Goal: Task Accomplishment & Management: Manage account settings

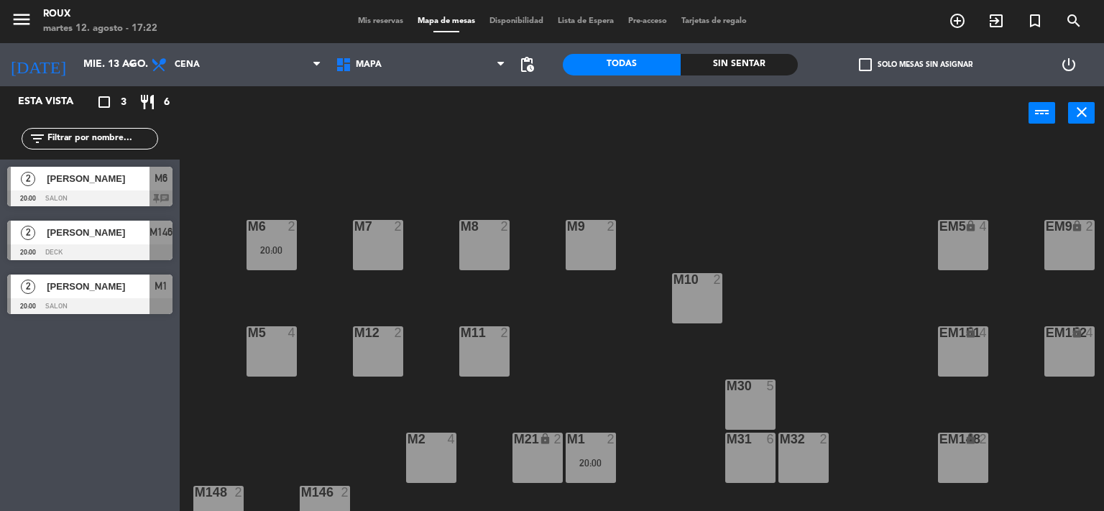
click at [65, 81] on div "[DATE] [DATE] arrow_drop_down" at bounding box center [72, 64] width 144 height 43
click at [76, 58] on input "mié. 13 ago." at bounding box center [144, 65] width 137 height 26
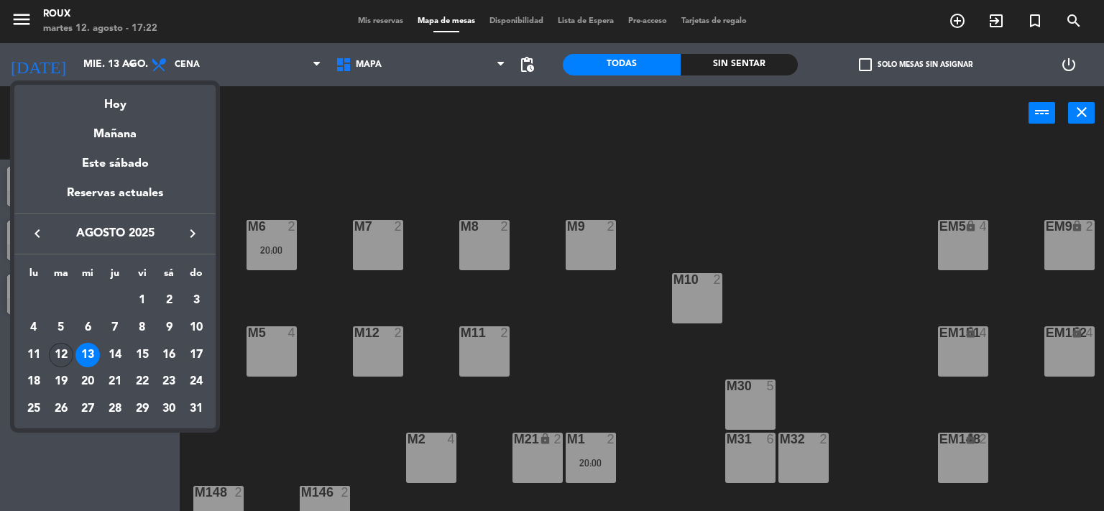
click at [65, 355] on div "12" at bounding box center [61, 355] width 24 height 24
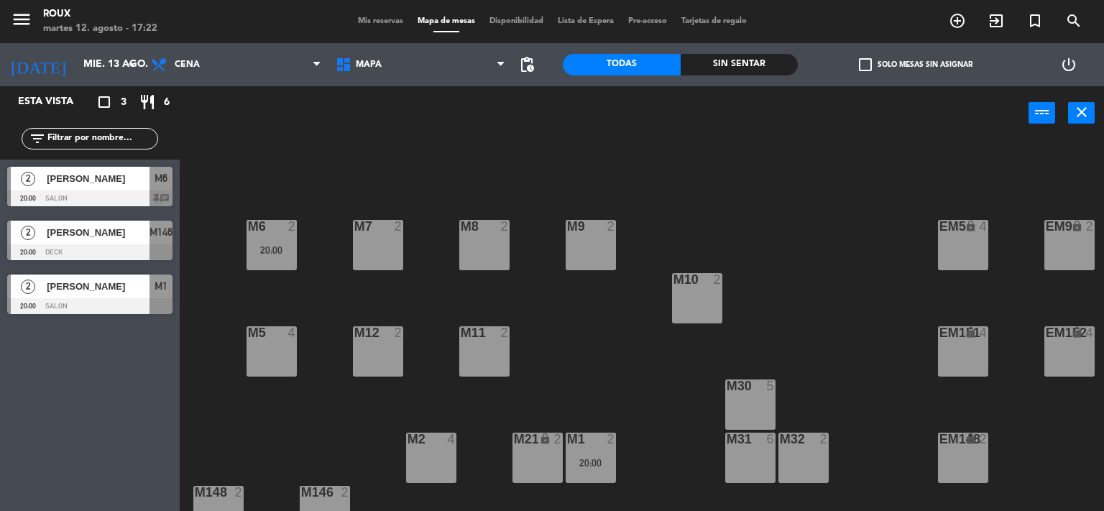
type input "[DATE]"
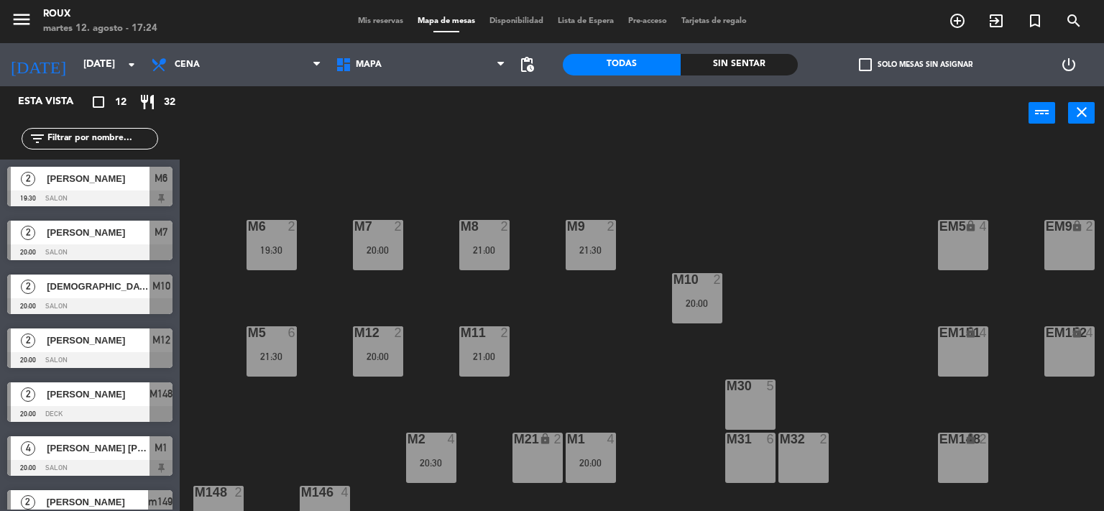
click at [380, 19] on span "Mis reservas" at bounding box center [381, 21] width 60 height 8
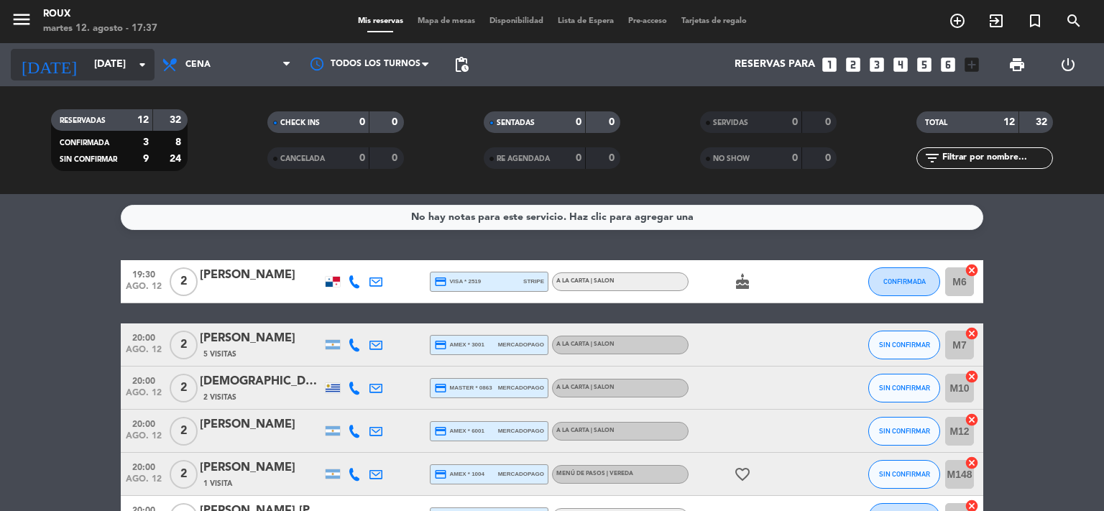
click at [118, 56] on input "[DATE]" at bounding box center [155, 65] width 137 height 26
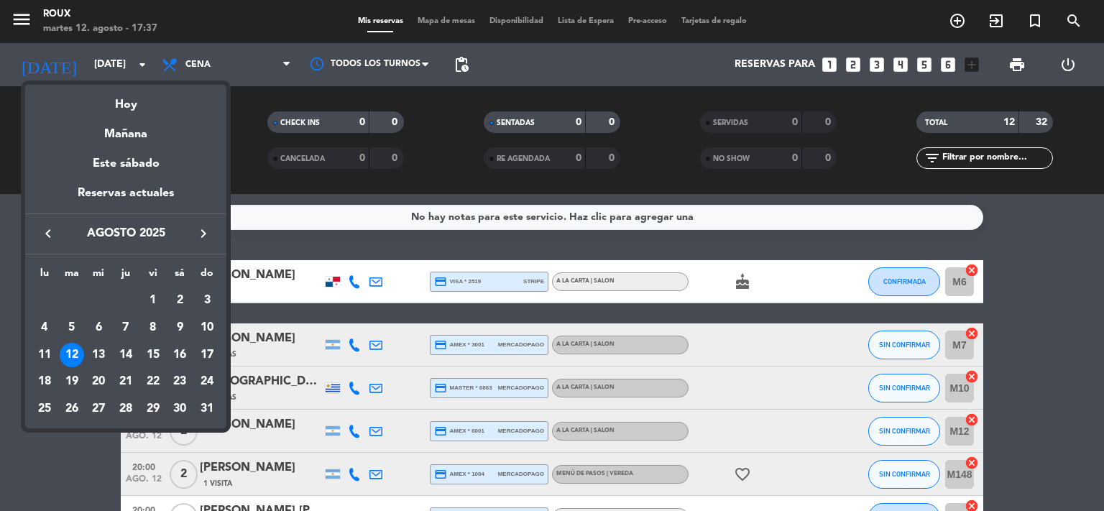
click at [215, 63] on div at bounding box center [552, 255] width 1104 height 511
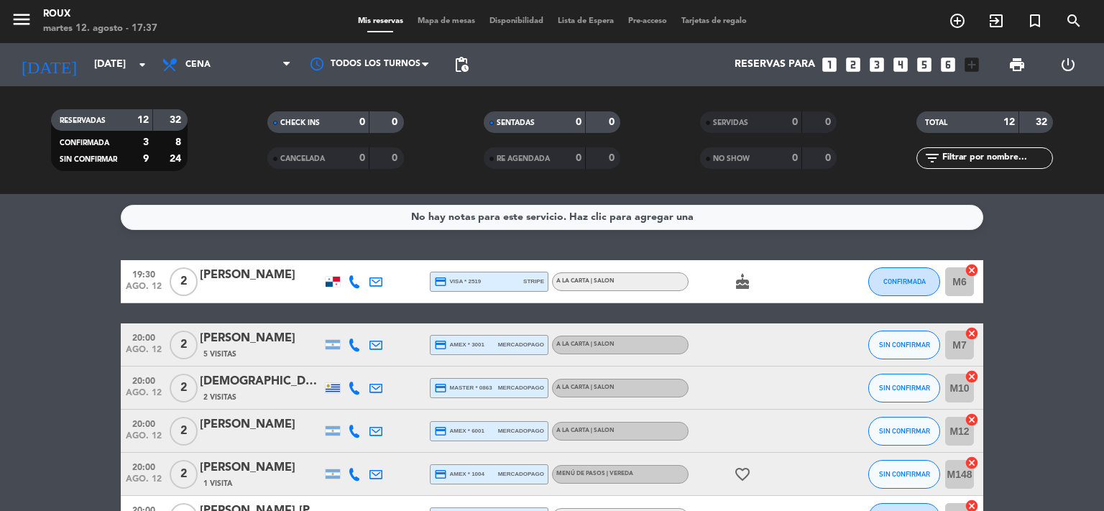
drag, startPoint x: 212, startPoint y: 71, endPoint x: 211, endPoint y: 83, distance: 11.5
click at [211, 83] on div "Todos los servicios Almuerzo Cena Cena Todos los servicios Almuerzo Cena" at bounding box center [227, 64] width 144 height 43
click at [211, 63] on span "Cena" at bounding box center [227, 65] width 144 height 32
click at [214, 124] on div "menu [PERSON_NAME] [DATE] 12. agosto - 17:37 Mis reservas Mapa de mesas Disponi…" at bounding box center [552, 97] width 1104 height 194
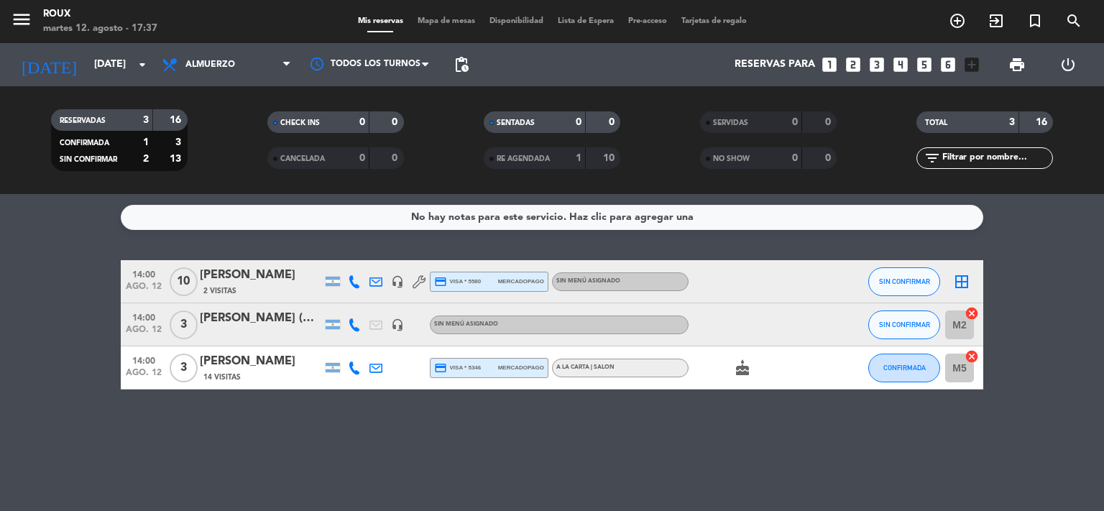
click at [259, 284] on div "[PERSON_NAME]" at bounding box center [261, 275] width 122 height 19
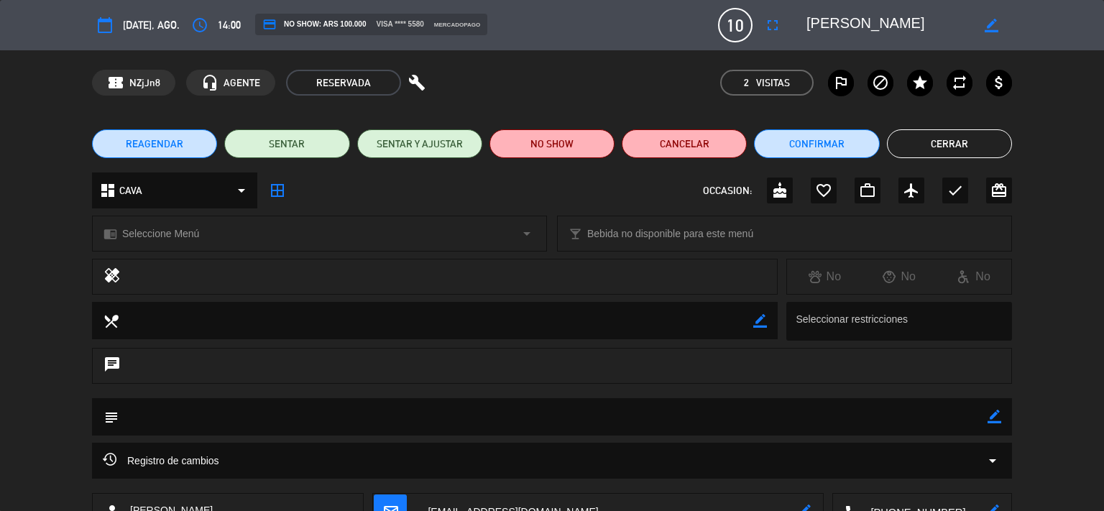
click at [920, 141] on button "Cerrar" at bounding box center [949, 143] width 125 height 29
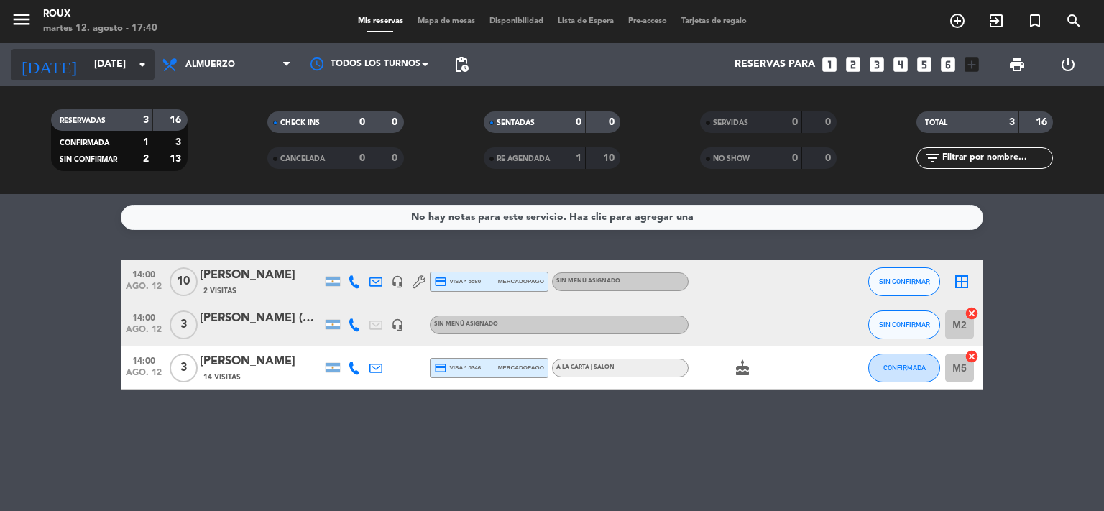
click at [87, 59] on input "[DATE]" at bounding box center [155, 65] width 137 height 26
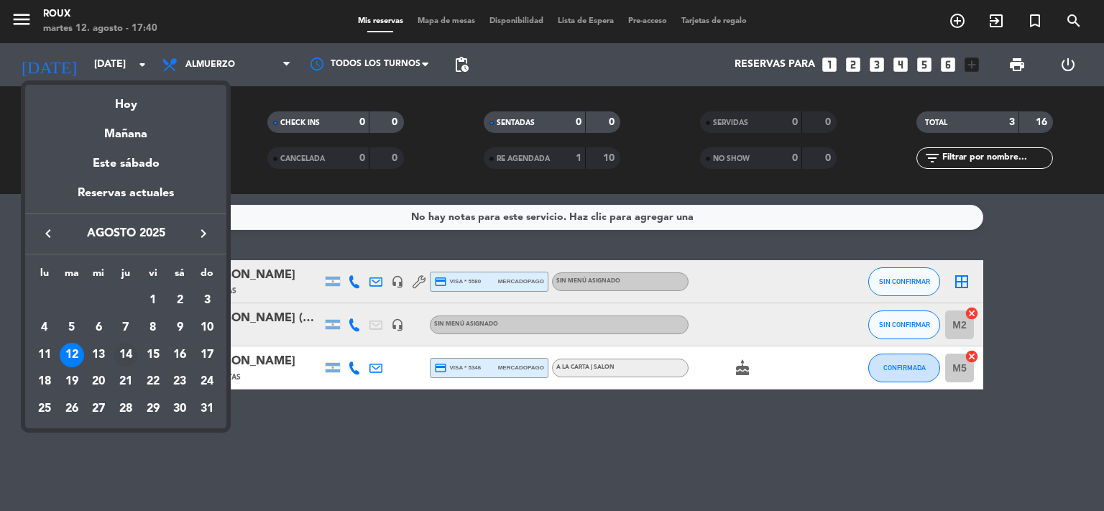
click at [122, 356] on div "14" at bounding box center [126, 355] width 24 height 24
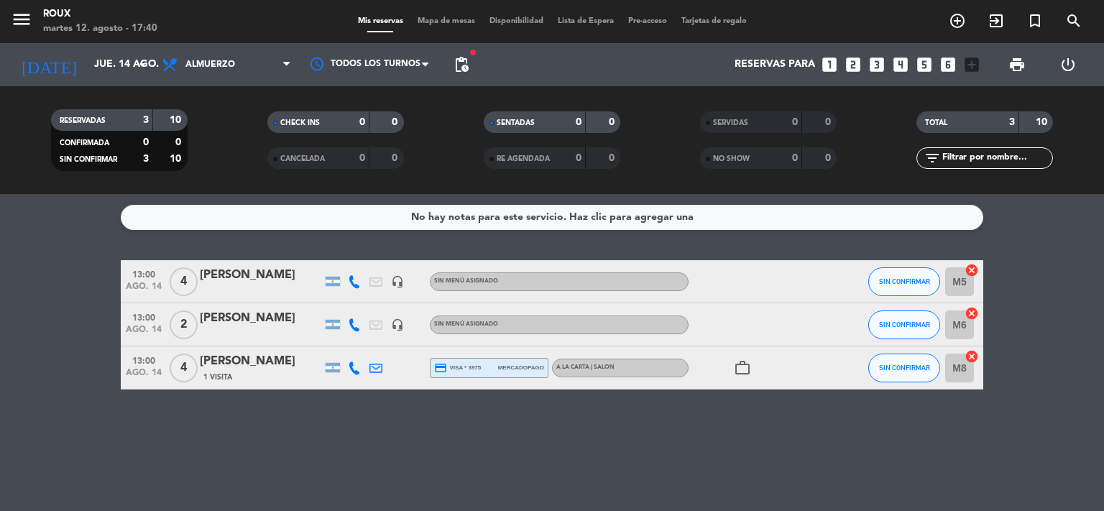
click at [256, 42] on div "menu [PERSON_NAME] [DATE] 12. agosto - 17:40 Mis reservas Mapa de mesas Disponi…" at bounding box center [552, 21] width 1104 height 43
click at [255, 56] on span "Almuerzo" at bounding box center [227, 65] width 144 height 32
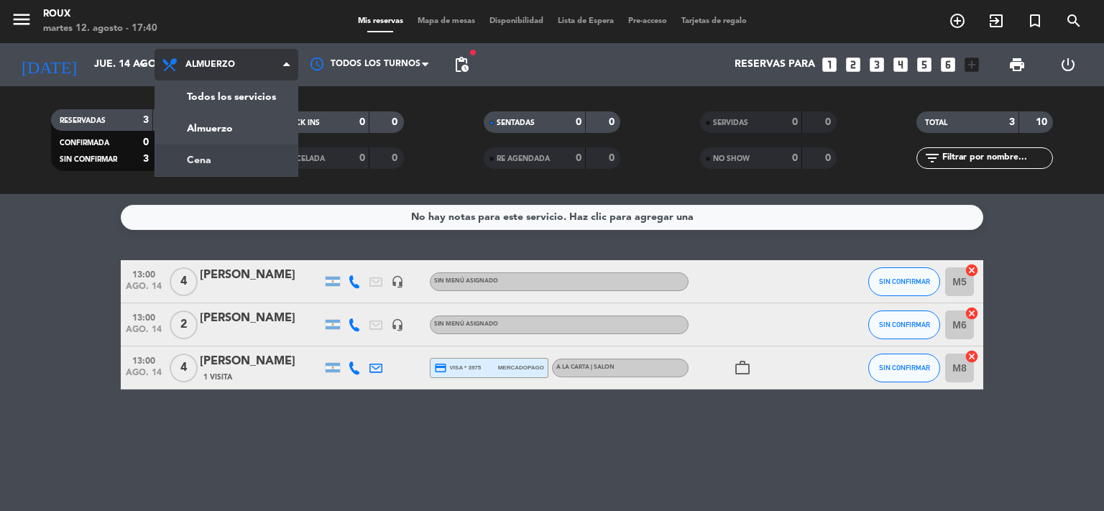
click at [242, 150] on div "menu [PERSON_NAME] [DATE] 12. agosto - 17:40 Mis reservas Mapa de mesas Disponi…" at bounding box center [552, 97] width 1104 height 194
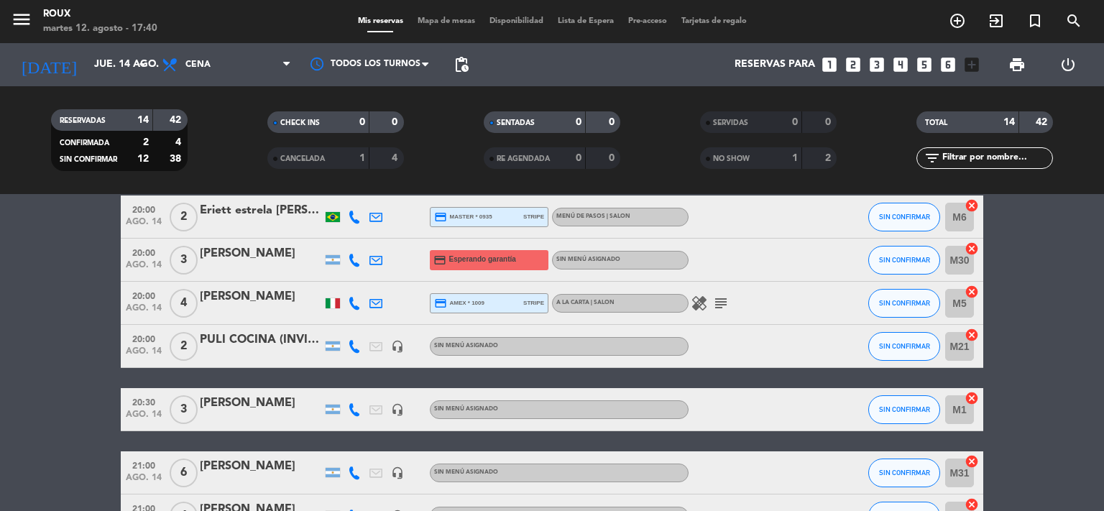
scroll to position [383, 0]
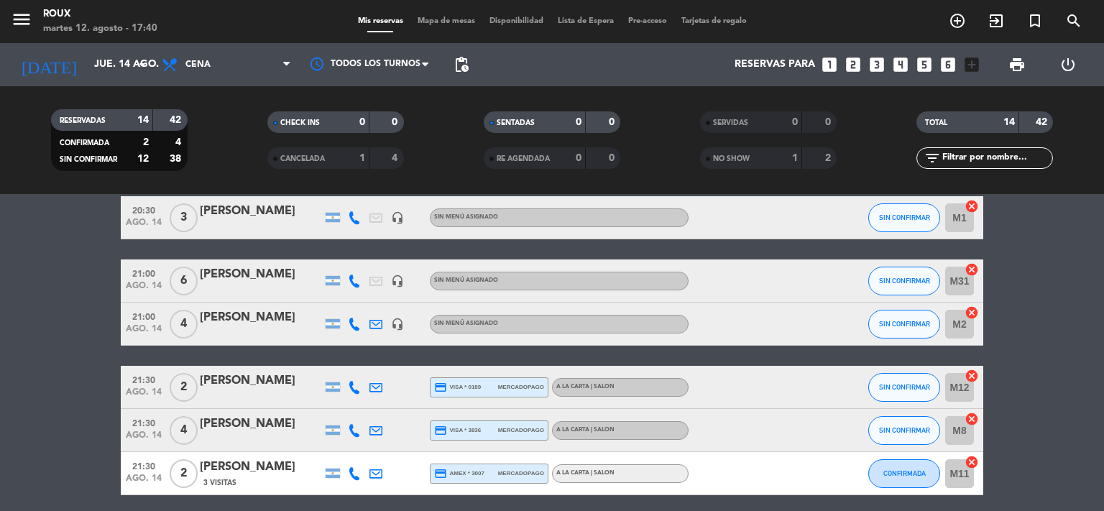
click at [247, 335] on div at bounding box center [261, 334] width 122 height 12
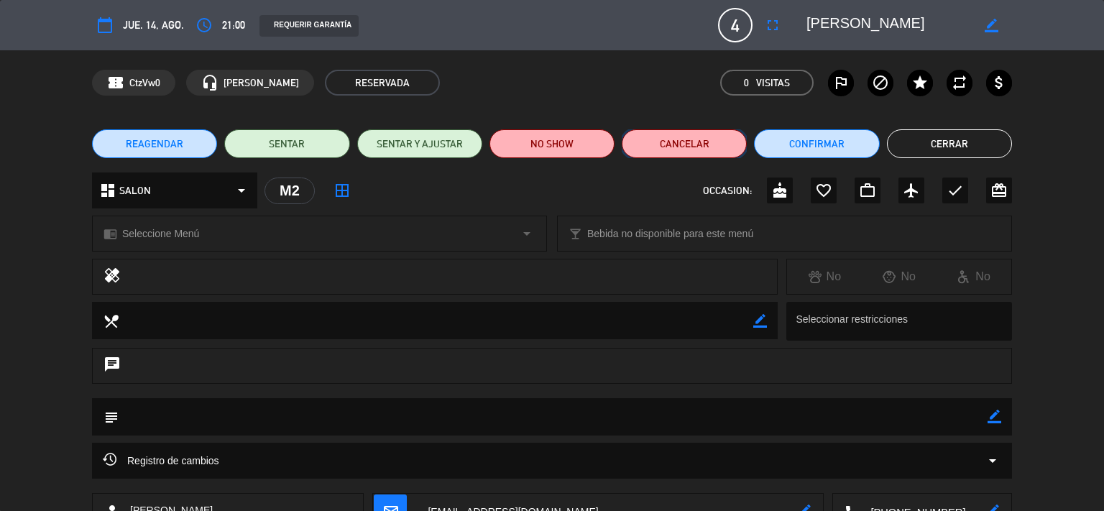
click at [697, 152] on button "Cancelar" at bounding box center [684, 143] width 125 height 29
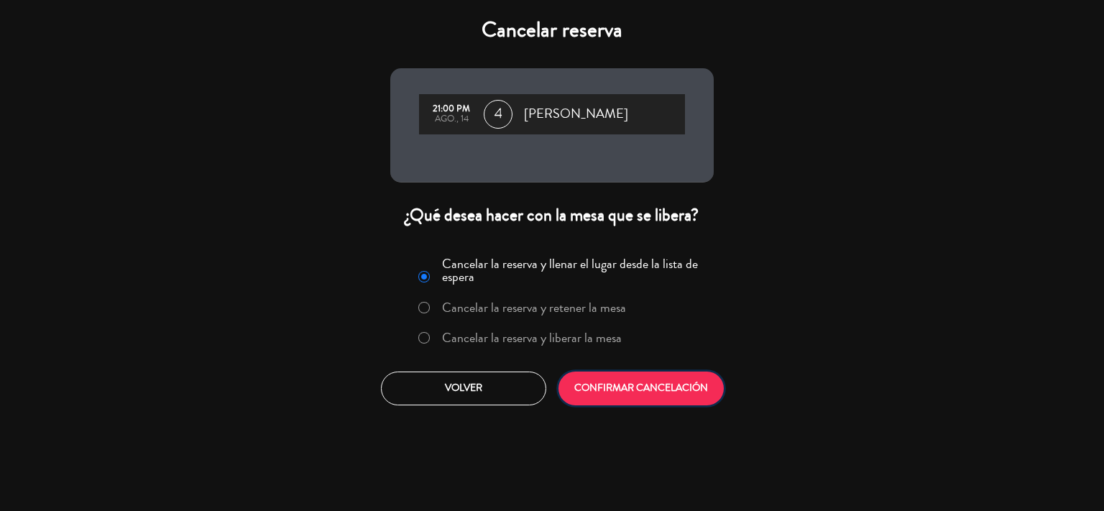
click at [631, 388] on button "CONFIRMAR CANCELACIÓN" at bounding box center [641, 389] width 165 height 34
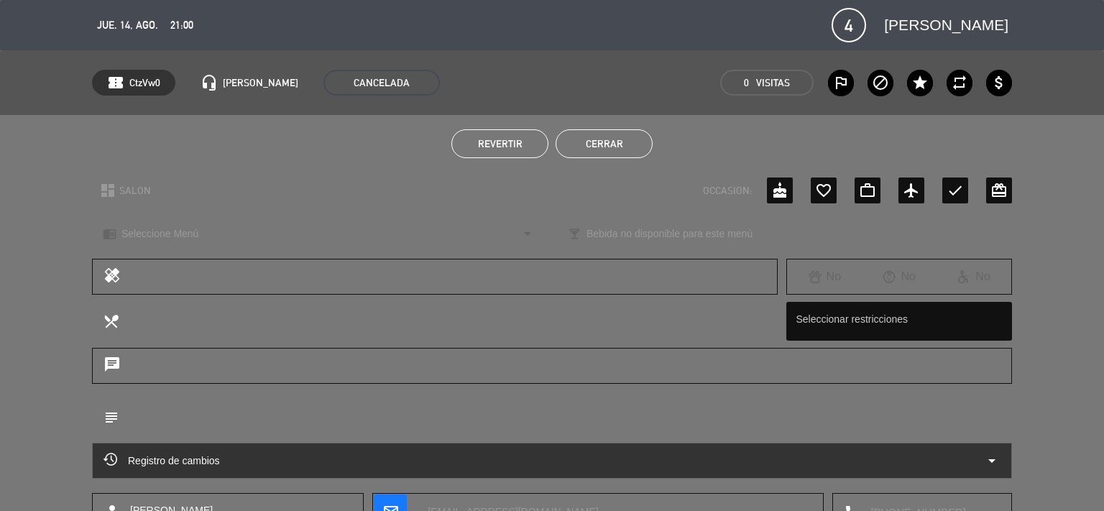
click at [607, 145] on button "Cerrar" at bounding box center [604, 143] width 97 height 29
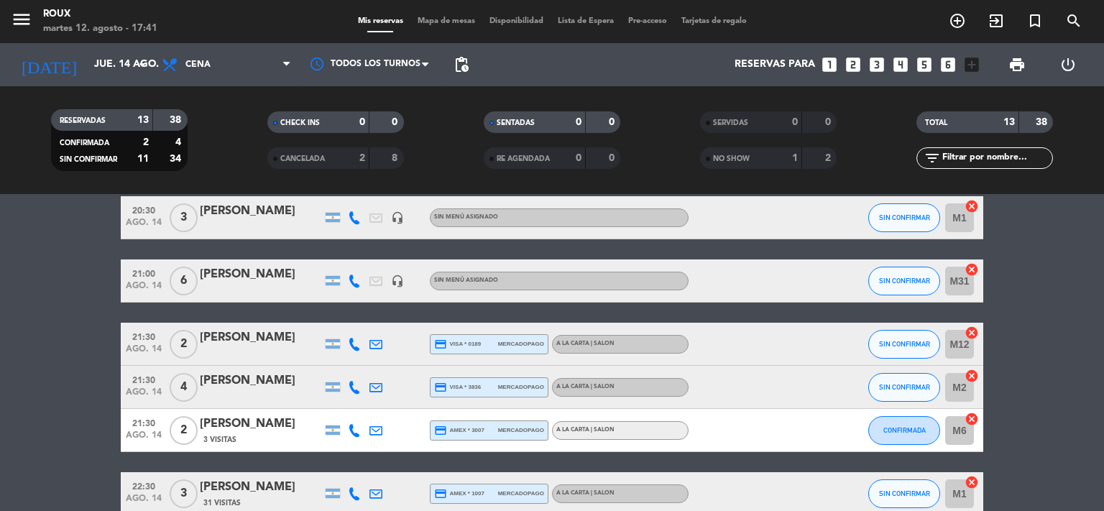
click at [266, 275] on div "[PERSON_NAME]" at bounding box center [261, 274] width 122 height 19
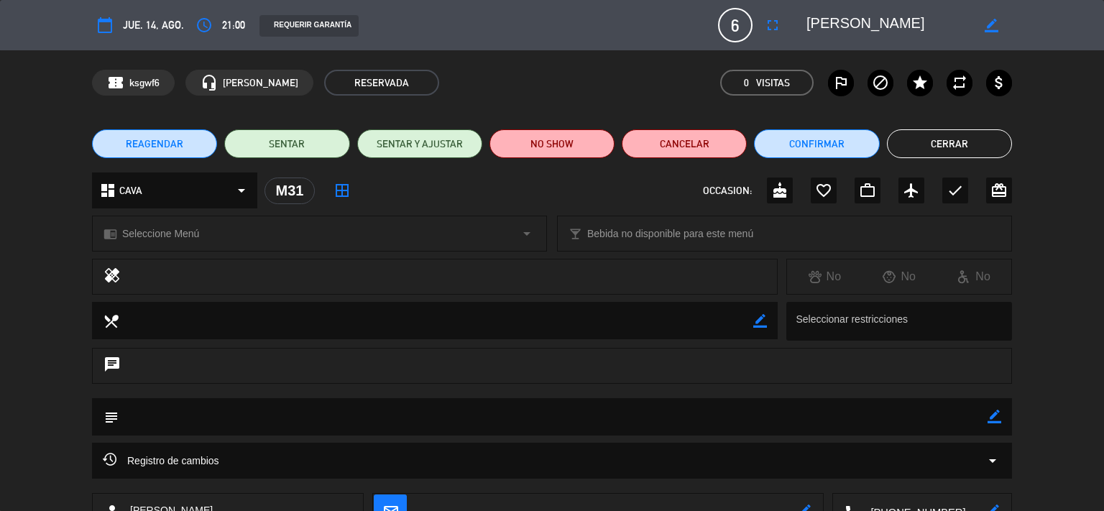
click at [924, 142] on button "Cerrar" at bounding box center [949, 143] width 125 height 29
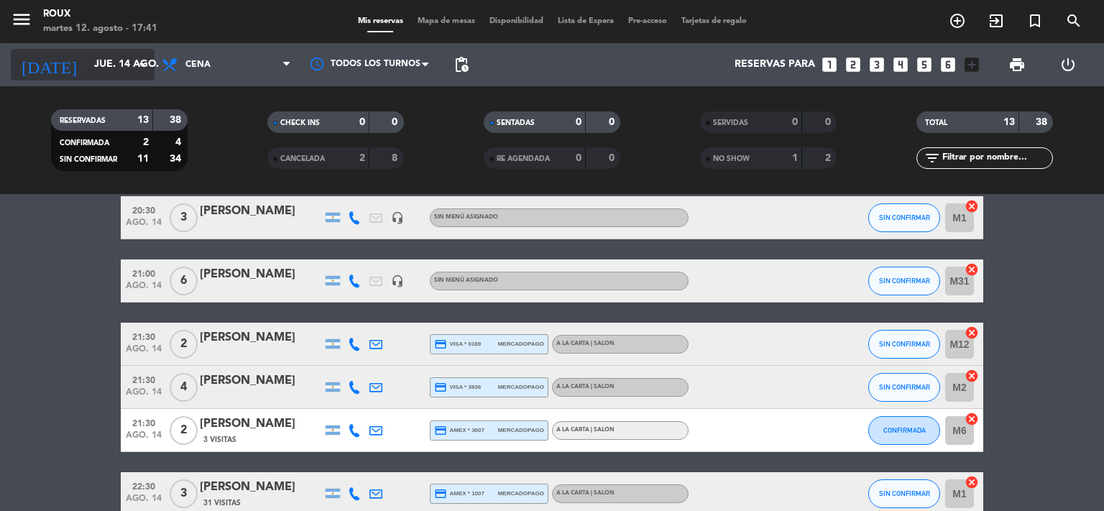
click at [132, 54] on input "jue. 14 ago." at bounding box center [155, 65] width 137 height 26
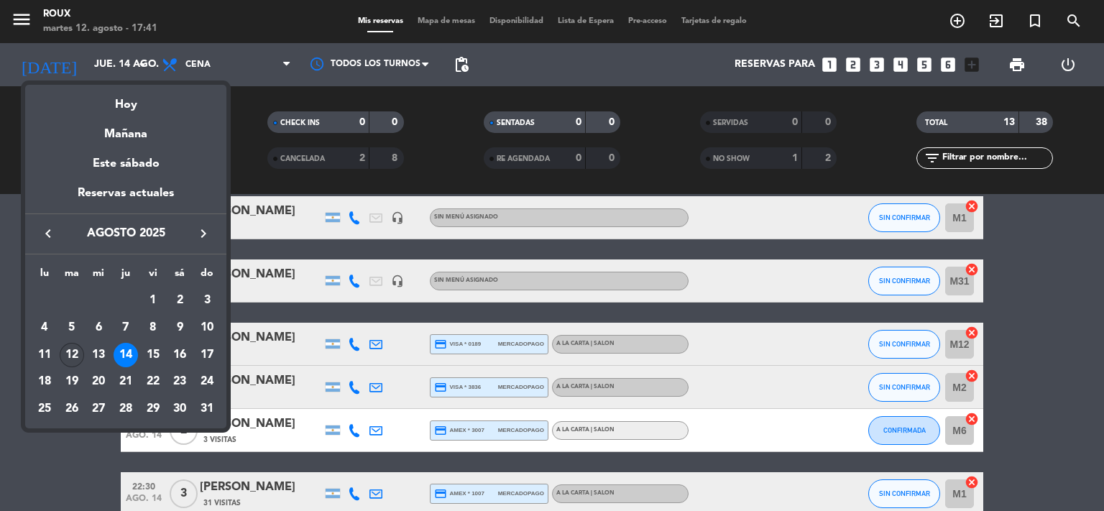
click at [68, 352] on div "12" at bounding box center [72, 355] width 24 height 24
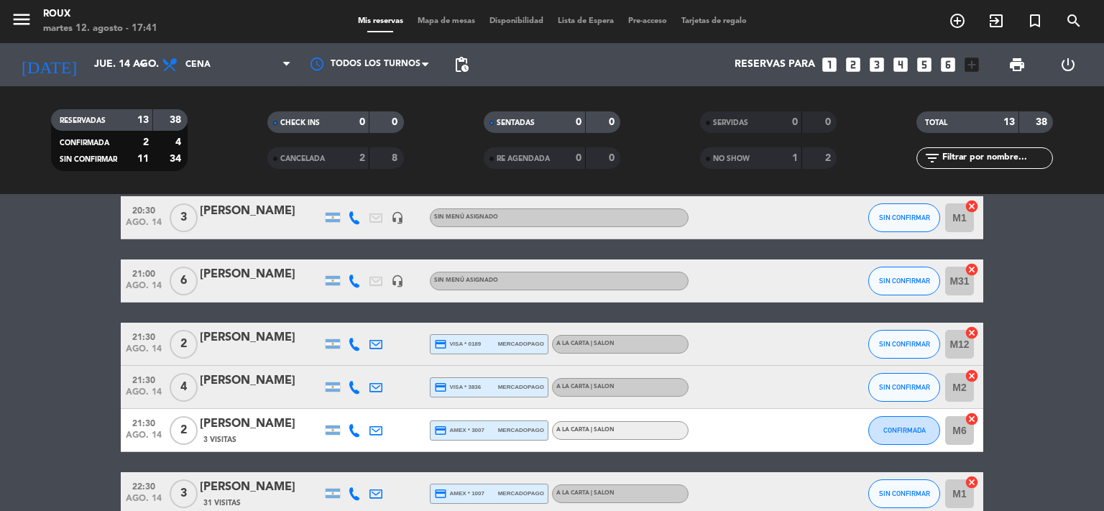
type input "[DATE]"
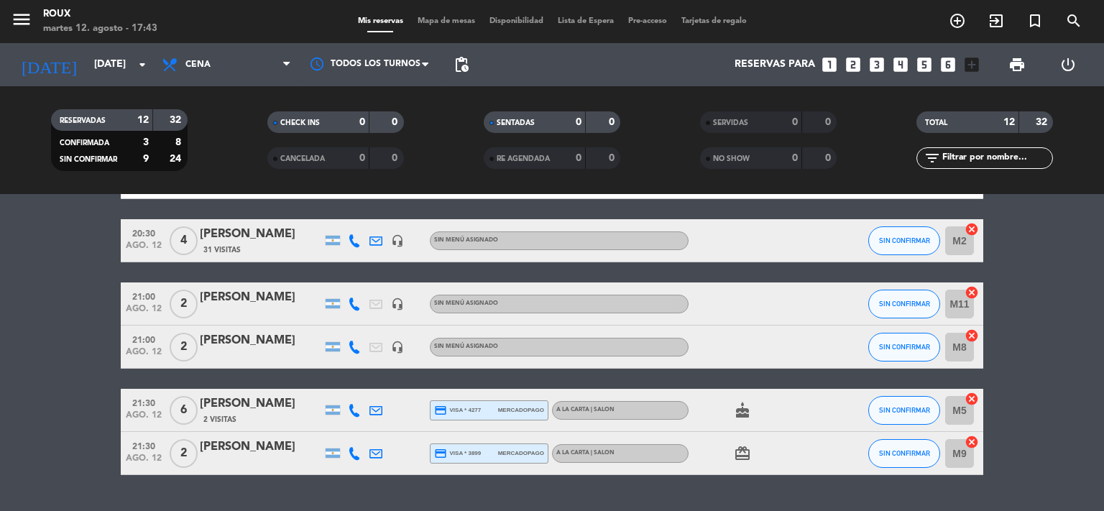
drag, startPoint x: 413, startPoint y: 37, endPoint x: 422, endPoint y: 31, distance: 10.8
click at [414, 37] on div "menu [PERSON_NAME] [DATE] 12. agosto - 17:43 Mis reservas Mapa de mesas Disponi…" at bounding box center [552, 21] width 1104 height 43
click at [423, 28] on div "menu [PERSON_NAME] [DATE] 12. agosto - 17:43 Mis reservas Mapa de mesas Disponi…" at bounding box center [552, 21] width 1104 height 43
click at [424, 25] on span "Mapa de mesas" at bounding box center [447, 21] width 72 height 8
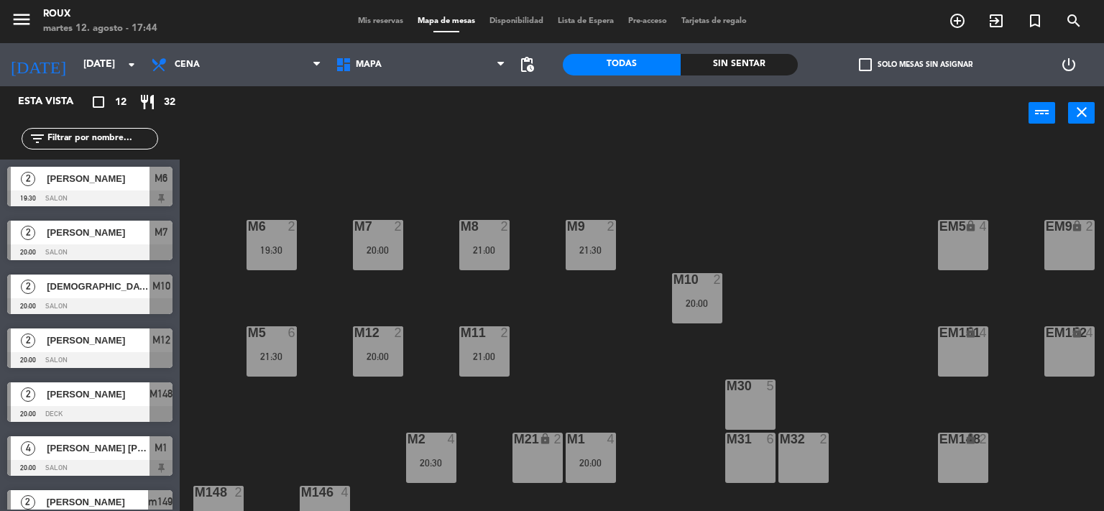
click at [590, 17] on span "Lista de Espera" at bounding box center [586, 21] width 70 height 8
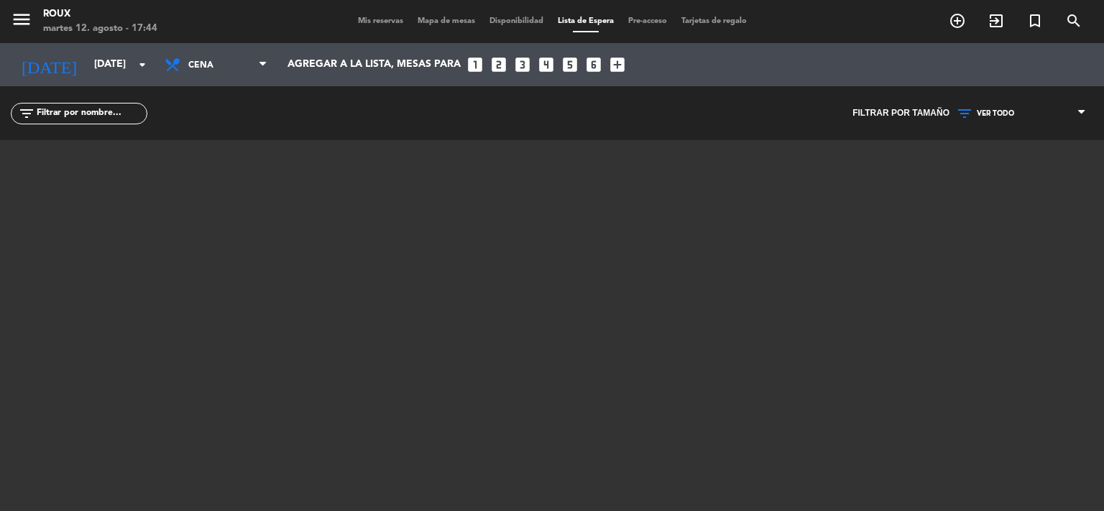
click at [498, 15] on div "Mis reservas Mapa de mesas Disponibilidad Lista de Espera Pre-acceso Tarjetas d…" at bounding box center [552, 21] width 403 height 13
click at [422, 28] on div "menu [PERSON_NAME] [DATE] 12. agosto - 17:44 Mis reservas Mapa de mesas Disponi…" at bounding box center [552, 21] width 1104 height 43
click at [420, 27] on div "Mis reservas Mapa de mesas Disponibilidad Lista de Espera Pre-acceso Tarjetas d…" at bounding box center [552, 21] width 403 height 13
click at [418, 22] on span "Mapa de mesas" at bounding box center [447, 21] width 72 height 8
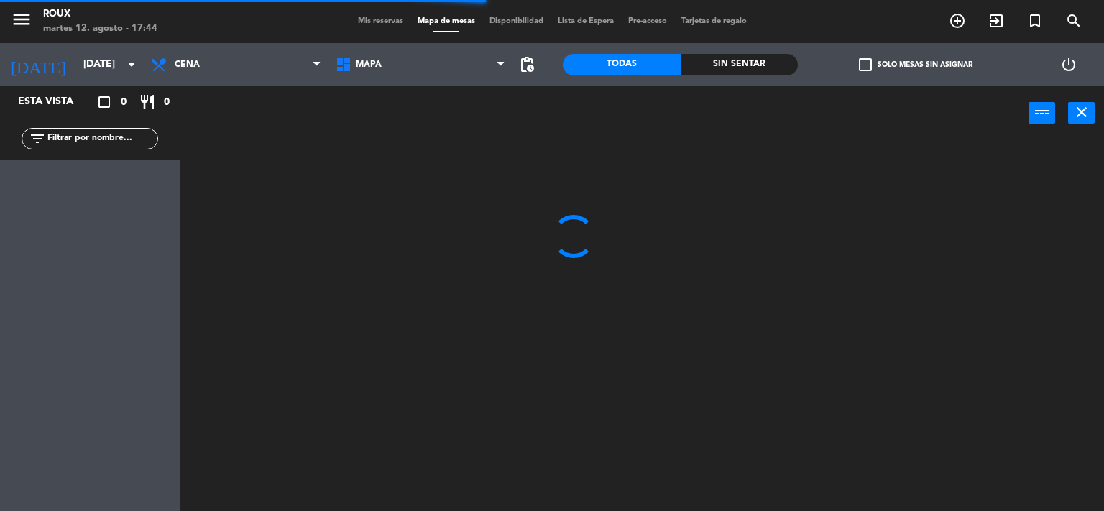
click at [365, 21] on span "Mis reservas" at bounding box center [381, 21] width 60 height 8
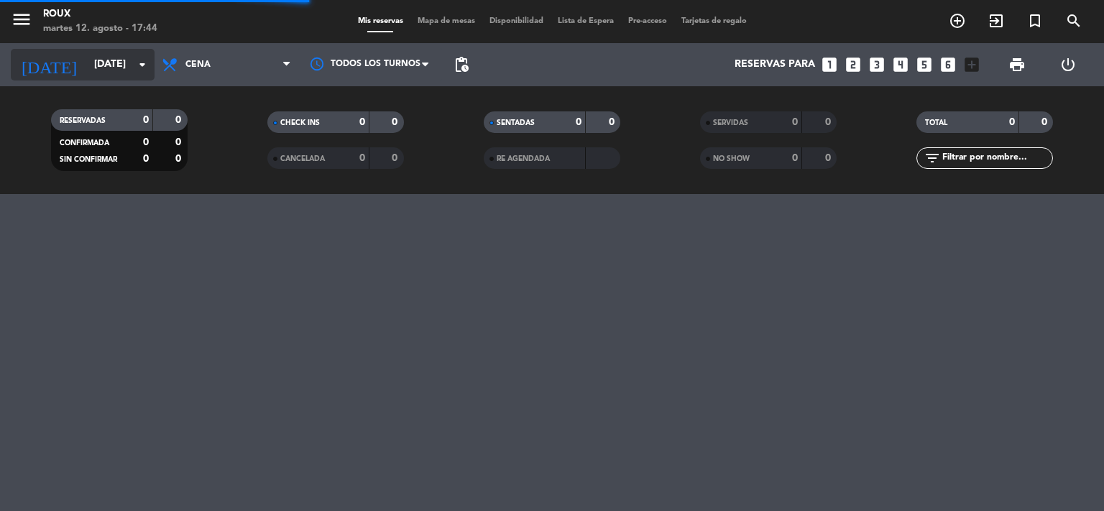
click at [136, 64] on icon "arrow_drop_down" at bounding box center [142, 64] width 17 height 17
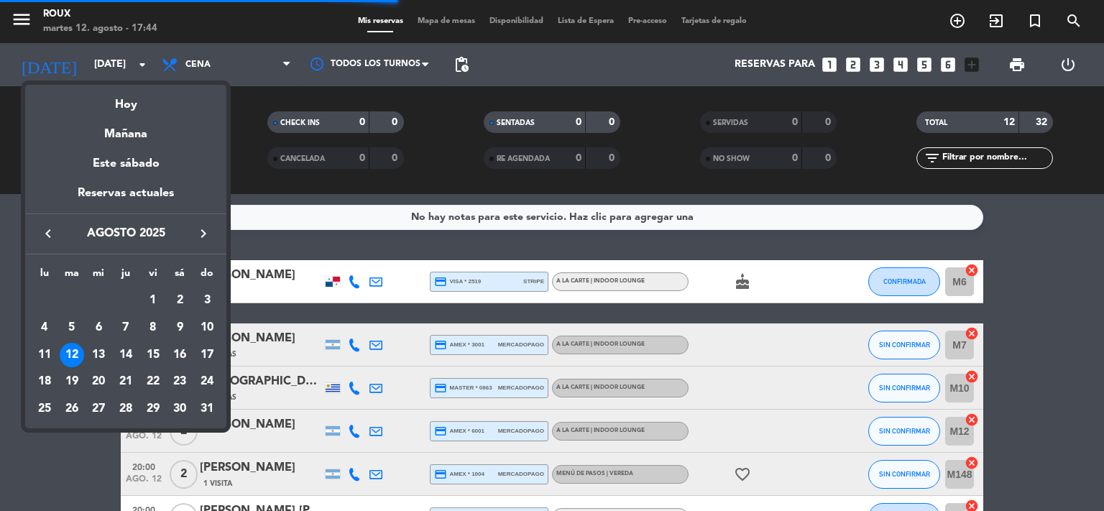
click at [185, 65] on div at bounding box center [552, 255] width 1104 height 511
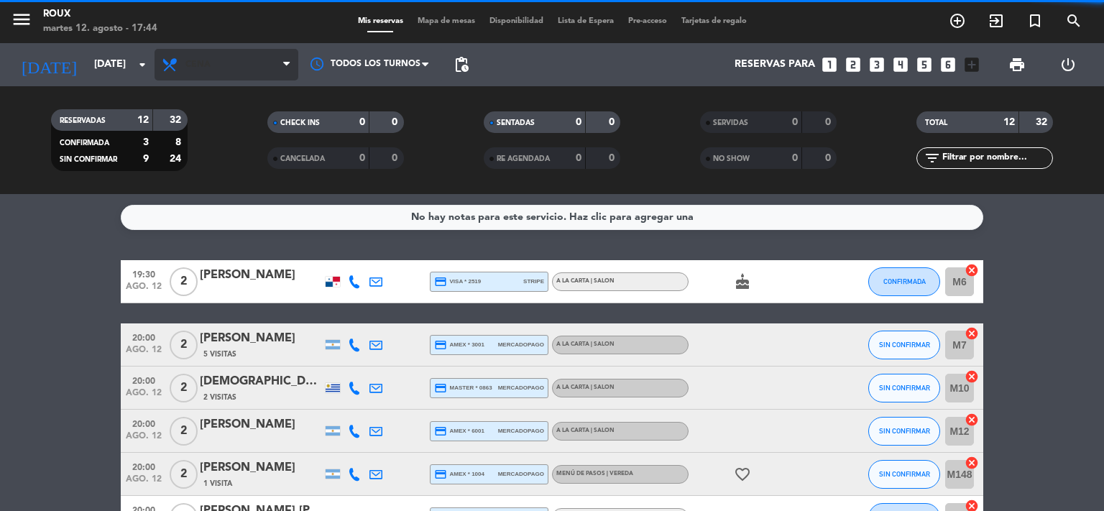
click at [206, 77] on span "Cena" at bounding box center [227, 65] width 144 height 32
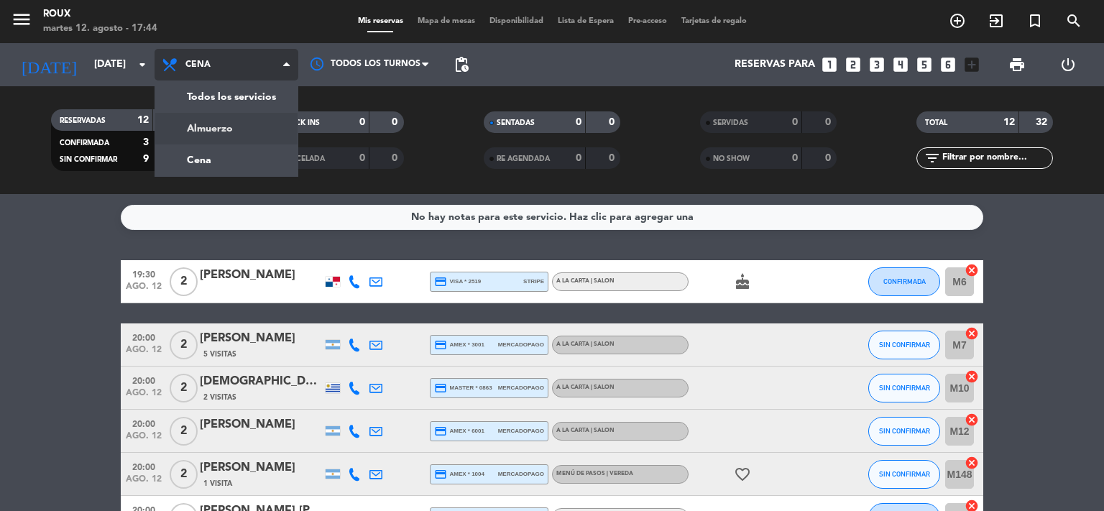
click at [198, 127] on div "menu [PERSON_NAME] [DATE] 12. agosto - 17:44 Mis reservas Mapa de mesas Disponi…" at bounding box center [552, 97] width 1104 height 194
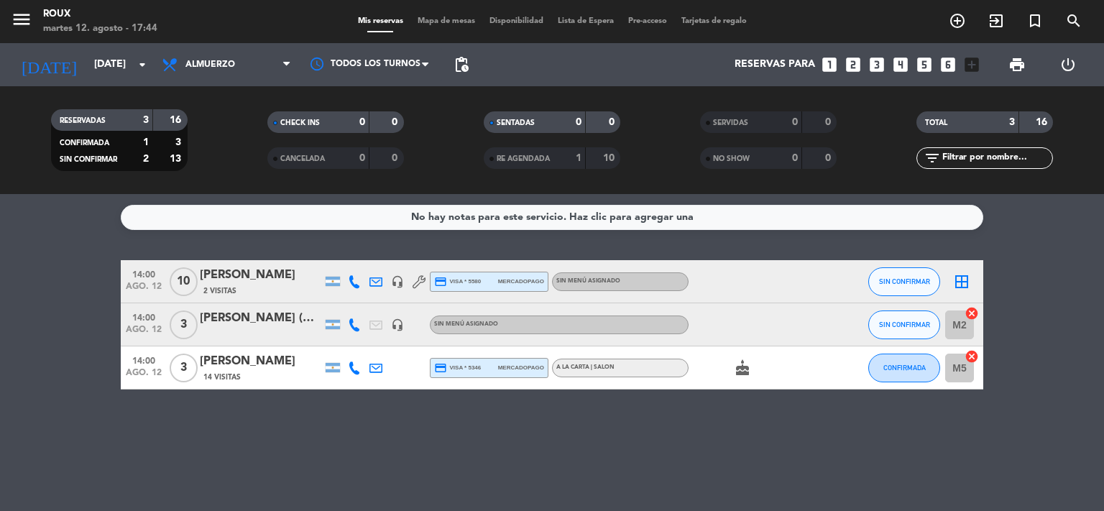
click at [260, 278] on div "[PERSON_NAME]" at bounding box center [261, 275] width 122 height 19
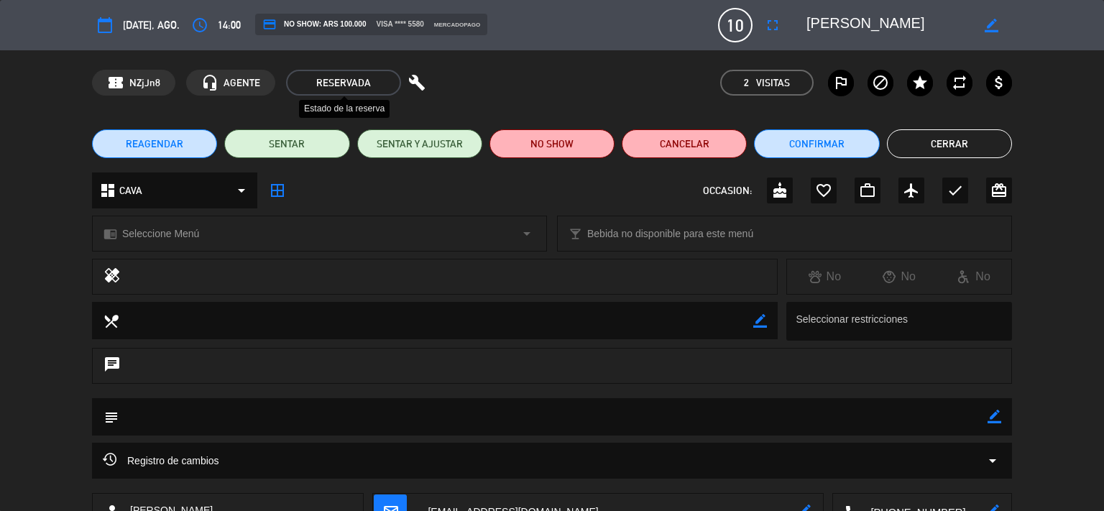
click at [349, 90] on span "RESERVADA" at bounding box center [343, 83] width 115 height 26
click at [349, 88] on span "RESERVADA" at bounding box center [343, 83] width 115 height 26
click at [234, 87] on span "AGENTE" at bounding box center [242, 83] width 37 height 17
click at [915, 133] on button "Cerrar" at bounding box center [949, 143] width 125 height 29
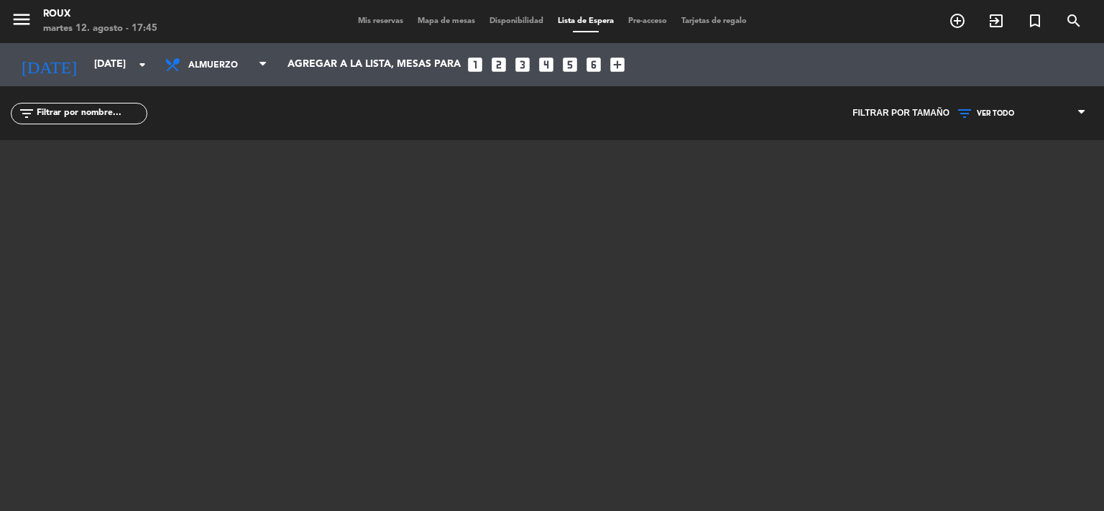
click at [457, 17] on span "Mapa de mesas" at bounding box center [447, 21] width 72 height 8
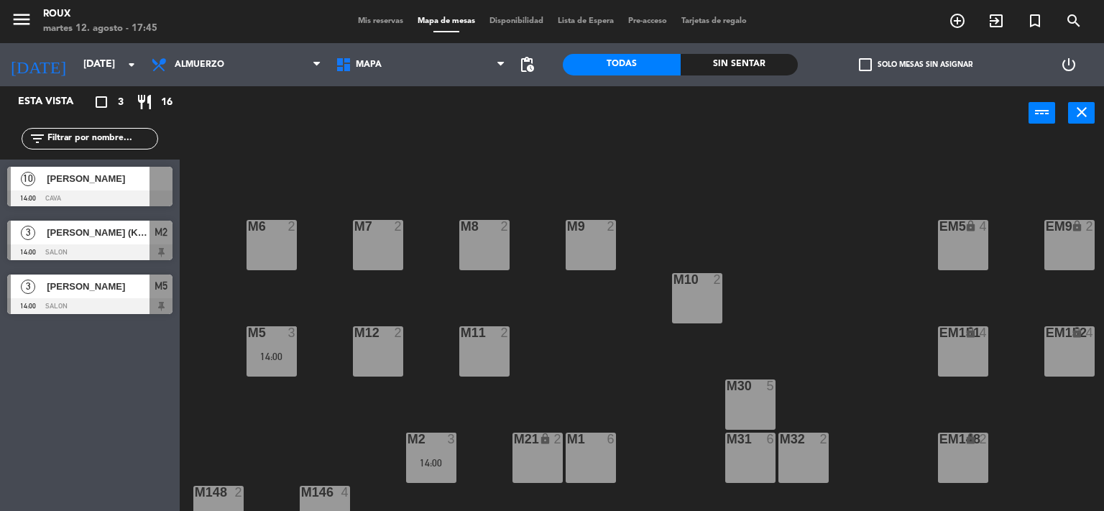
click at [385, 19] on span "Mis reservas" at bounding box center [381, 21] width 60 height 8
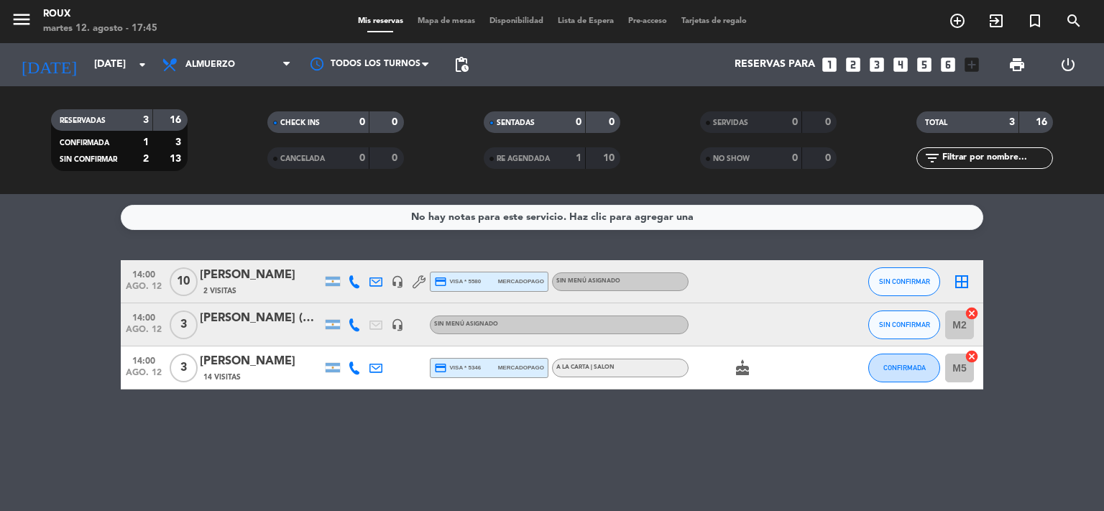
click at [256, 316] on div "[PERSON_NAME] (KLM)" at bounding box center [261, 318] width 122 height 19
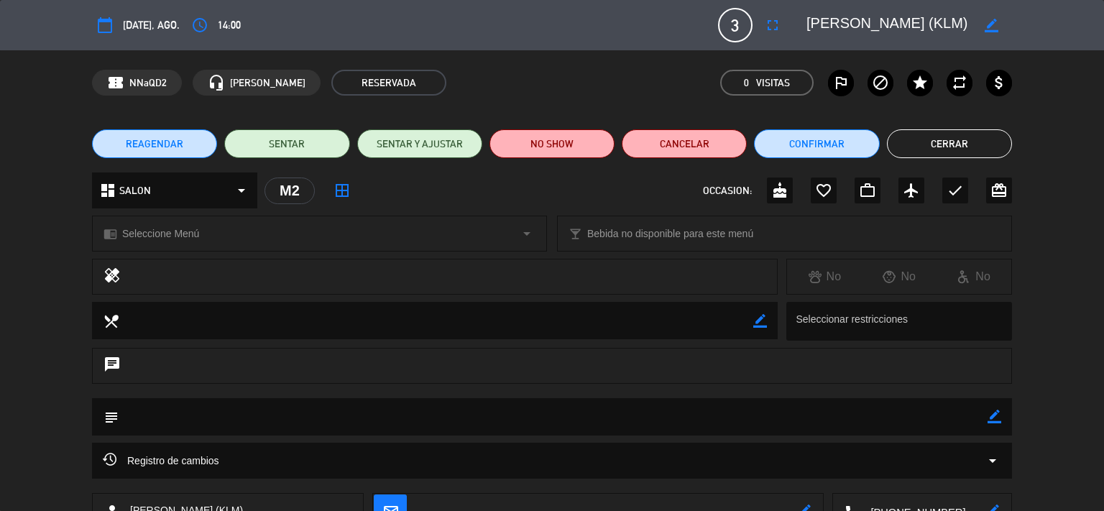
click at [973, 150] on button "Cerrar" at bounding box center [949, 143] width 125 height 29
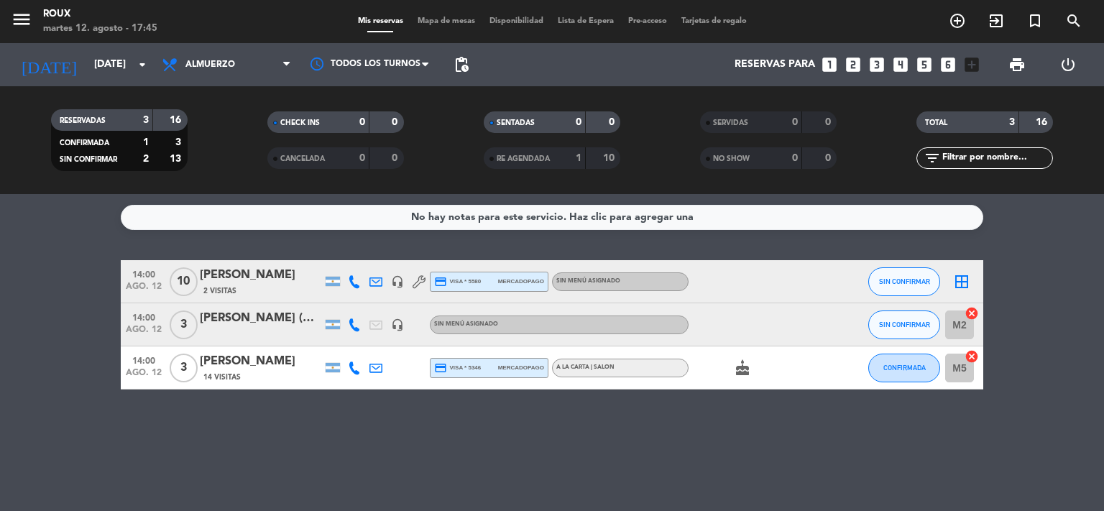
click at [213, 344] on div "14:00 [DATE] 3 [PERSON_NAME] (KLM) headset_mic Sin menú asignado SIN CONFIRMAR …" at bounding box center [552, 324] width 863 height 43
click at [209, 357] on div "[PERSON_NAME]" at bounding box center [261, 361] width 122 height 19
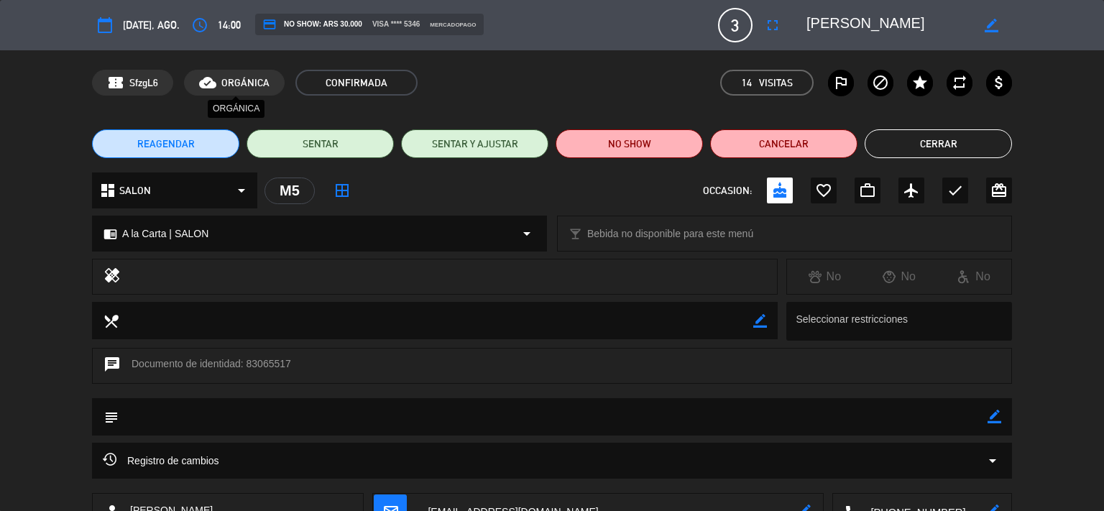
click at [208, 83] on icon "cloud_done" at bounding box center [207, 82] width 17 height 17
click at [900, 149] on button "Cerrar" at bounding box center [938, 143] width 147 height 29
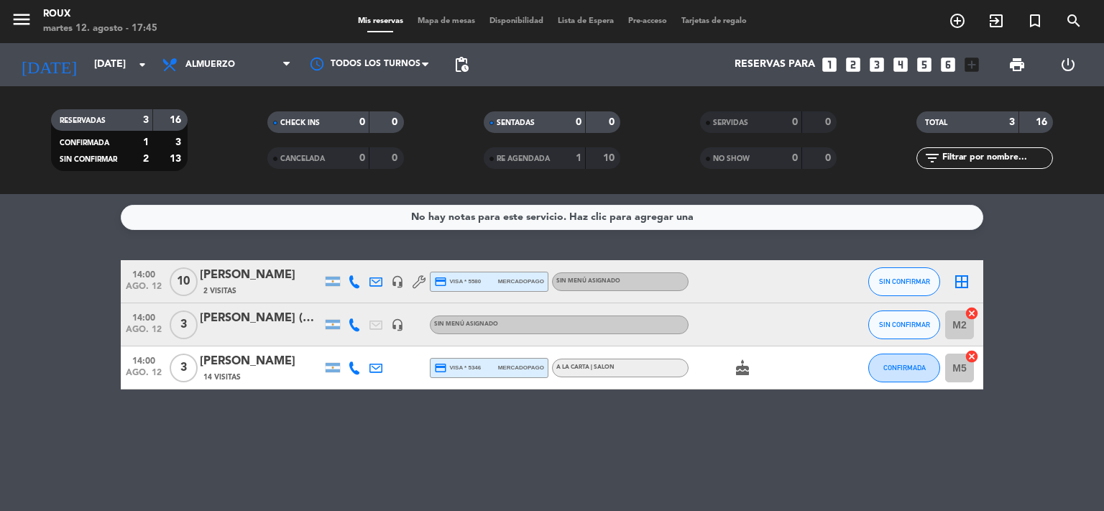
click at [273, 286] on div "2 Visitas" at bounding box center [261, 291] width 122 height 12
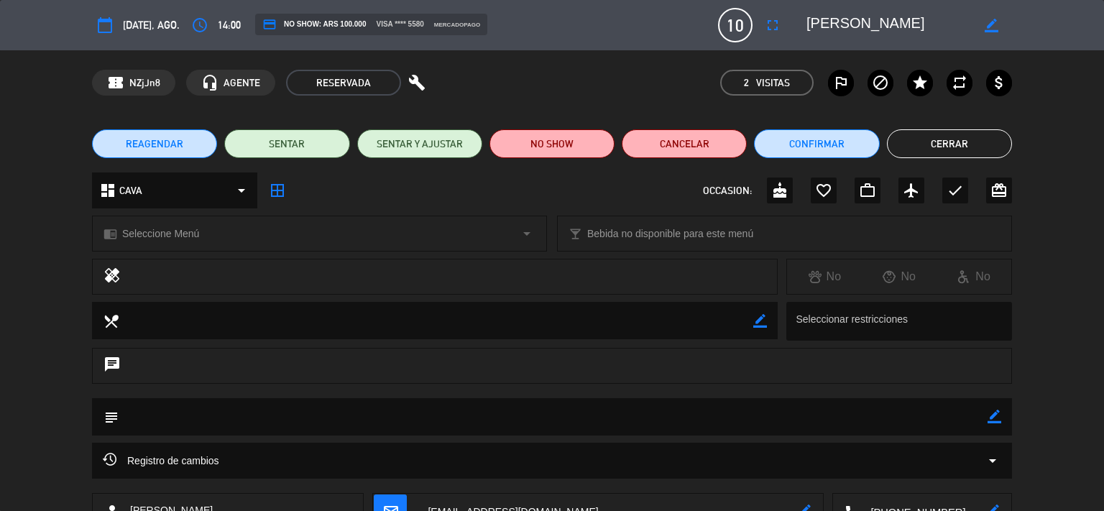
click at [907, 142] on button "Cerrar" at bounding box center [949, 143] width 125 height 29
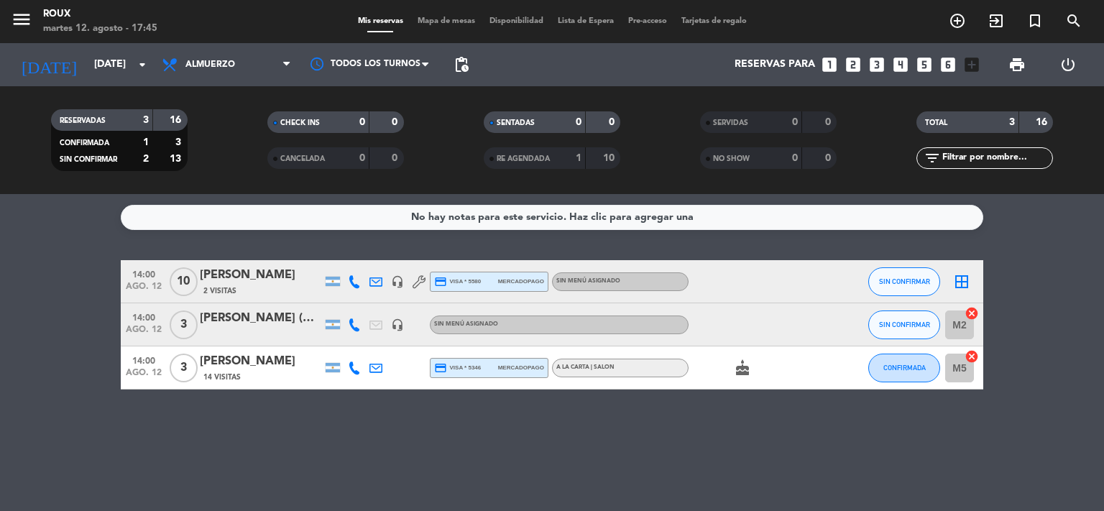
click at [207, 326] on div "[PERSON_NAME] (KLM)" at bounding box center [261, 318] width 122 height 19
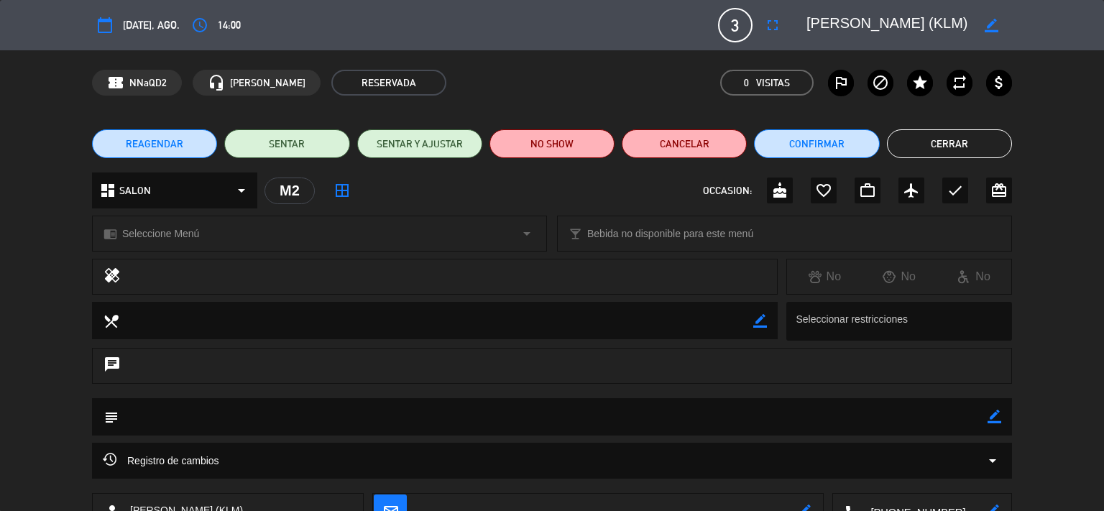
click at [935, 152] on button "Cerrar" at bounding box center [949, 143] width 125 height 29
